Goal: Information Seeking & Learning: Learn about a topic

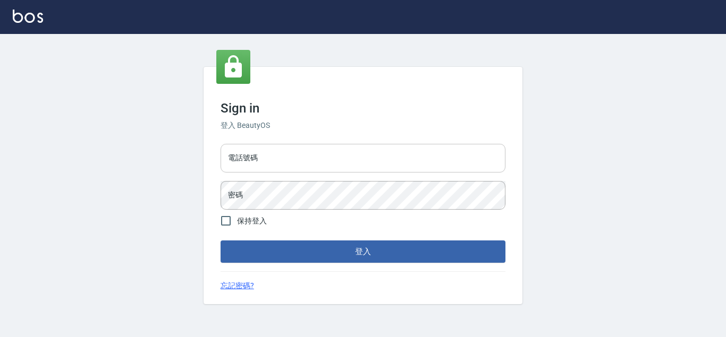
click at [260, 158] on input "電話號碼" at bounding box center [363, 158] width 285 height 29
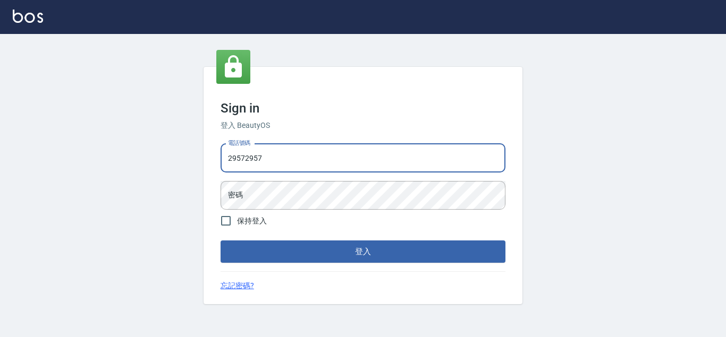
type input "29572957"
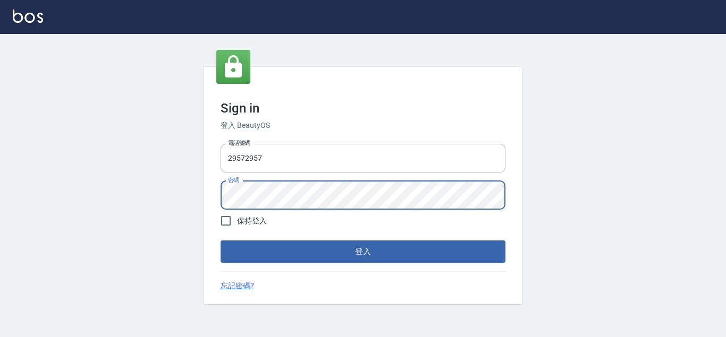
click at [221, 241] on button "登入" at bounding box center [363, 252] width 285 height 22
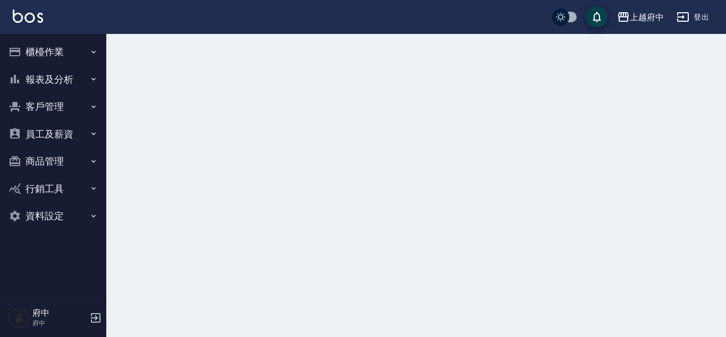
click at [402, 41] on div at bounding box center [416, 47] width 620 height 26
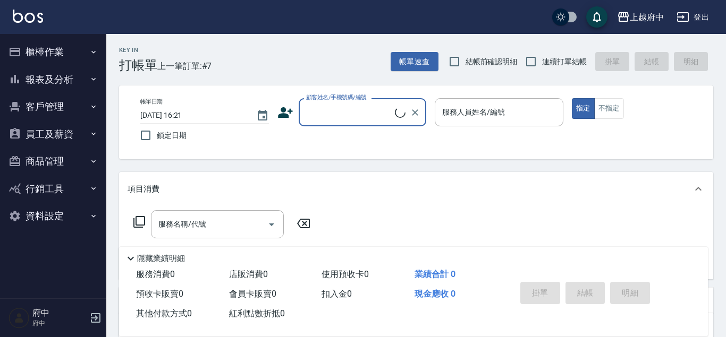
click at [58, 80] on button "報表及分析" at bounding box center [53, 80] width 98 height 28
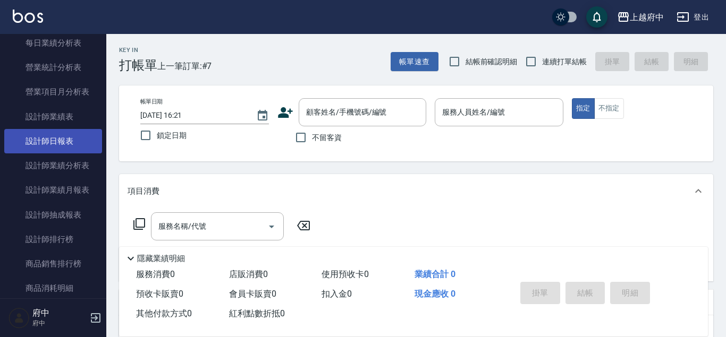
scroll to position [424, 0]
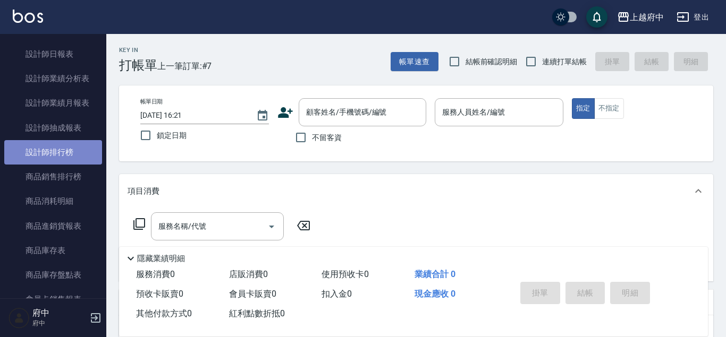
click at [69, 157] on link "設計師排行榜" at bounding box center [53, 152] width 98 height 24
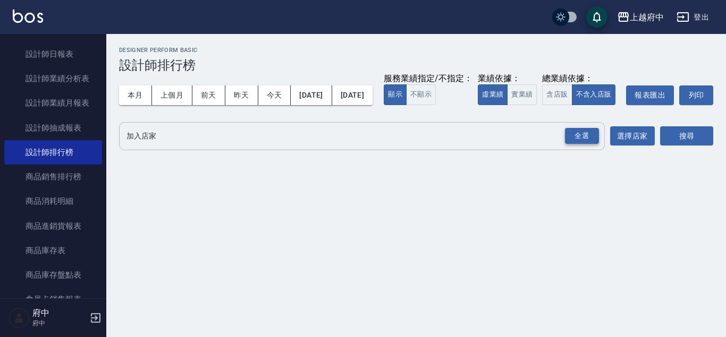
click at [587, 145] on div "全選" at bounding box center [582, 136] width 34 height 16
click at [662, 147] on button "搜尋" at bounding box center [686, 137] width 53 height 20
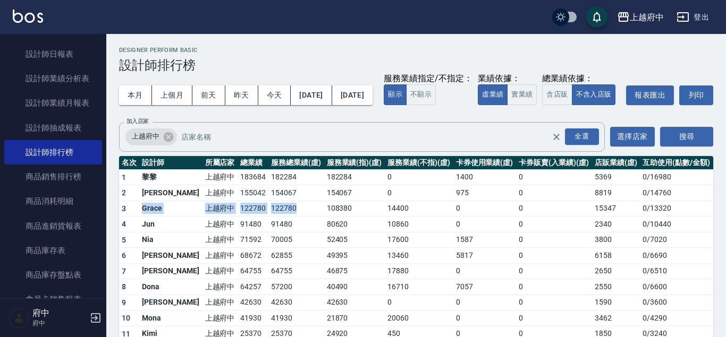
drag, startPoint x: 146, startPoint y: 230, endPoint x: 287, endPoint y: 225, distance: 142.0
click at [287, 217] on tr "3 Grace 上越府中 122780 122780 108380 14400 0 0 15347 0 / 13320" at bounding box center [416, 209] width 594 height 16
click at [542, 105] on button "含店販" at bounding box center [557, 94] width 30 height 21
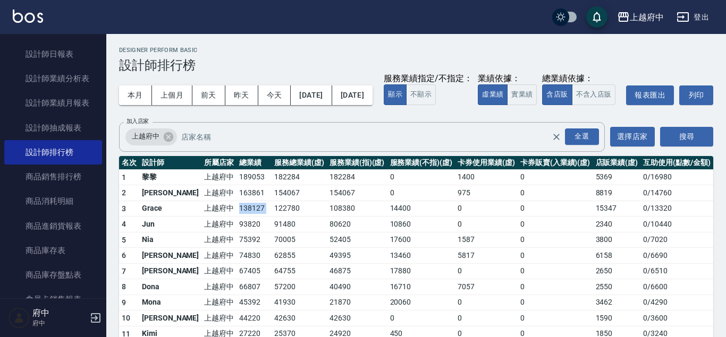
drag, startPoint x: 219, startPoint y: 229, endPoint x: 247, endPoint y: 229, distance: 27.1
click at [247, 217] on tr "3 Grace 上越府中 138127 122780 108380 14400 0 0 15347 0 / 13320" at bounding box center [416, 209] width 594 height 16
drag, startPoint x: 205, startPoint y: 196, endPoint x: 231, endPoint y: 195, distance: 25.5
click at [230, 185] on tr "1 黎黎 上越府中 189053 182284 182284 0 1400 0 5369 0 / 16980" at bounding box center [416, 178] width 594 height 16
click at [236, 185] on td "189053" at bounding box center [253, 178] width 35 height 16
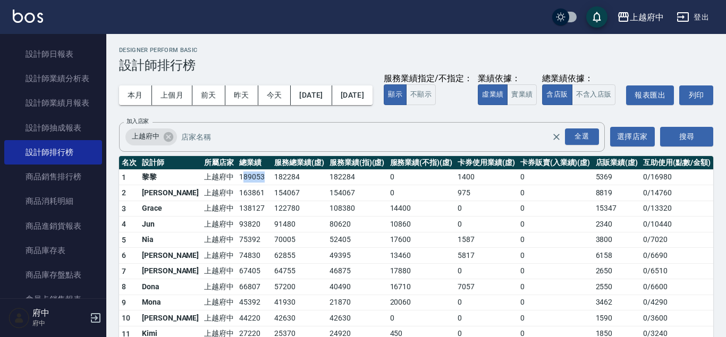
drag, startPoint x: 213, startPoint y: 197, endPoint x: 259, endPoint y: 197, distance: 46.8
click at [259, 185] on tr "1 黎黎 上越府中 189053 182284 182284 0 1400 0 5369 0 / 16980" at bounding box center [416, 178] width 594 height 16
click at [272, 185] on td "182284" at bounding box center [299, 178] width 55 height 16
click at [572, 105] on button "不含入店販" at bounding box center [594, 94] width 44 height 21
